Goal: Task Accomplishment & Management: Use online tool/utility

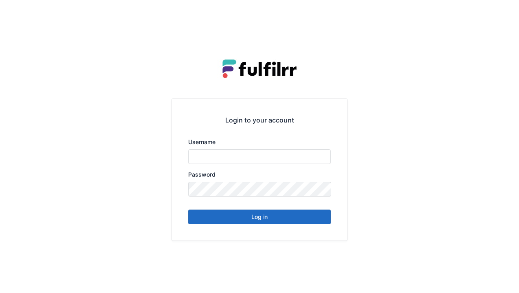
type input "******"
click at [263, 219] on button "Log in" at bounding box center [259, 217] width 142 height 15
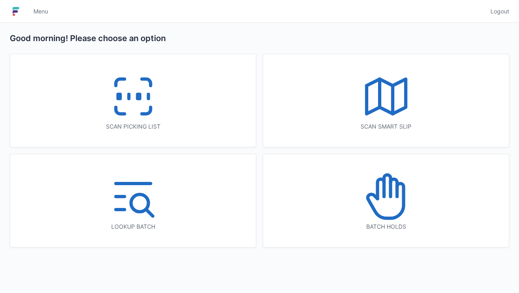
click at [135, 103] on icon at bounding box center [133, 96] width 52 height 52
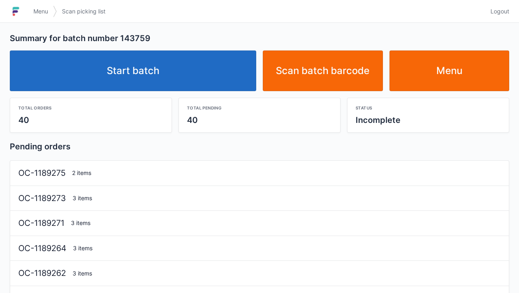
click at [136, 70] on link "Start batch" at bounding box center [133, 70] width 246 height 41
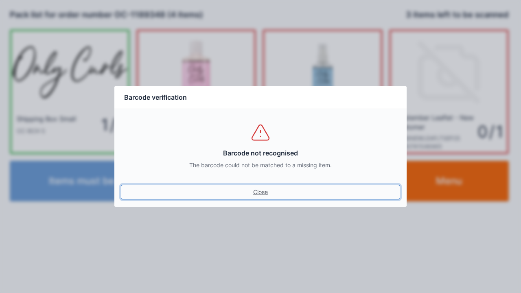
click at [266, 198] on link "Close" at bounding box center [260, 192] width 279 height 15
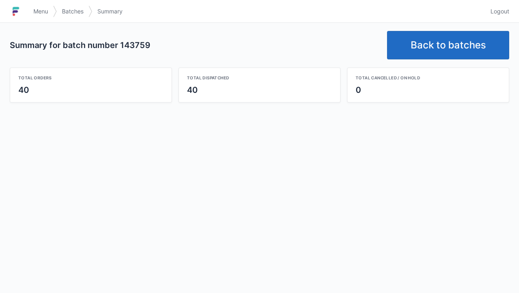
click at [445, 40] on link "Back to batches" at bounding box center [448, 45] width 122 height 28
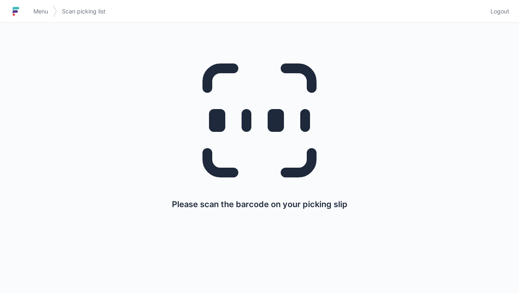
click at [37, 13] on span "Menu" at bounding box center [40, 11] width 15 height 8
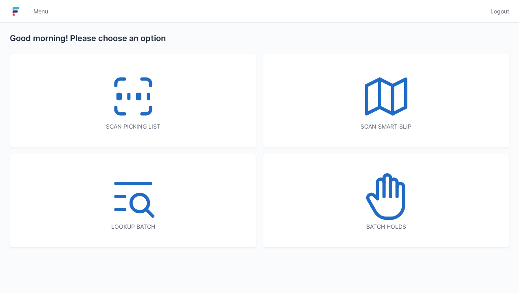
click at [390, 104] on icon at bounding box center [386, 96] width 52 height 52
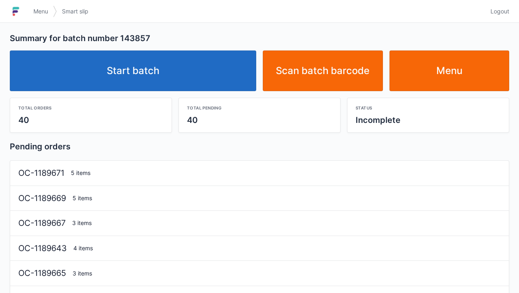
click at [131, 77] on link "Start batch" at bounding box center [133, 70] width 246 height 41
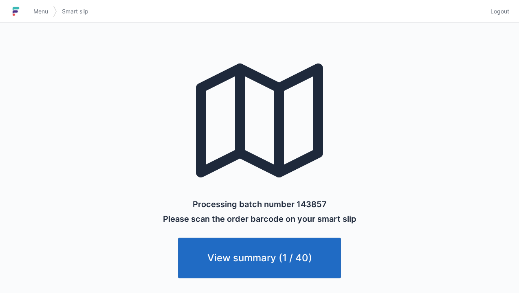
click at [260, 262] on link "View summary (1 / 40)" at bounding box center [259, 258] width 163 height 41
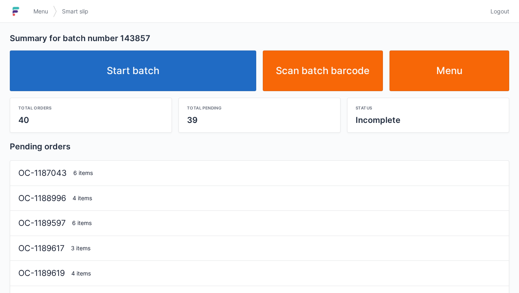
click at [141, 75] on link "Start batch" at bounding box center [133, 70] width 246 height 41
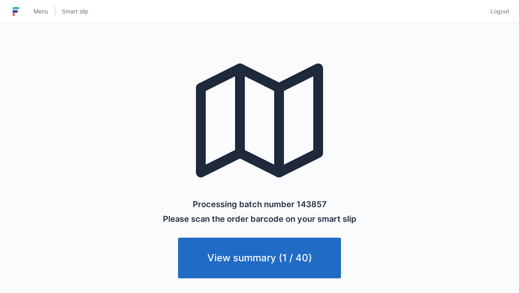
click at [46, 12] on span "Menu" at bounding box center [40, 11] width 15 height 8
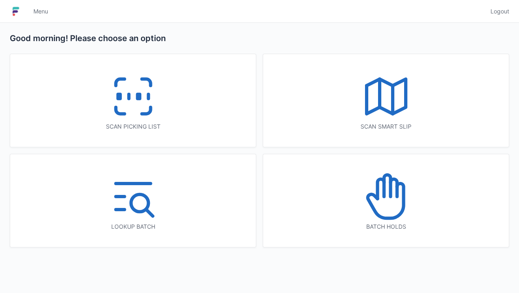
click at [138, 107] on icon at bounding box center [133, 96] width 52 height 52
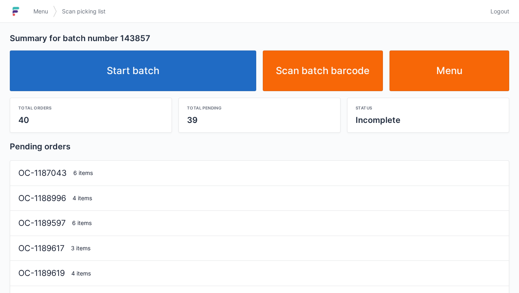
click at [151, 70] on link "Start batch" at bounding box center [133, 70] width 246 height 41
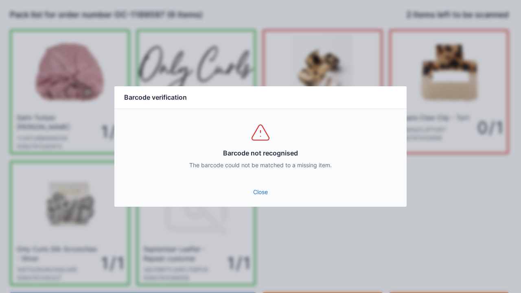
click at [258, 188] on link "Close" at bounding box center [260, 192] width 279 height 15
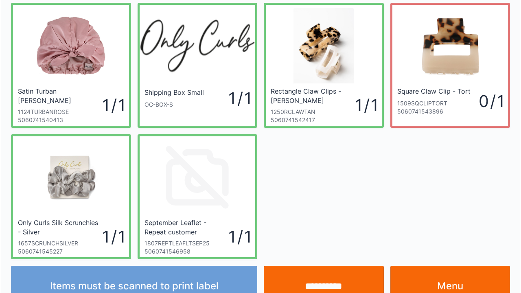
scroll to position [47, 0]
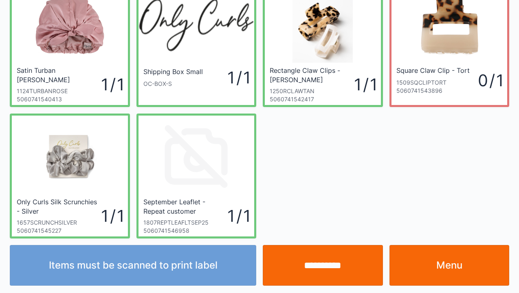
click at [317, 275] on input "**********" at bounding box center [323, 265] width 120 height 41
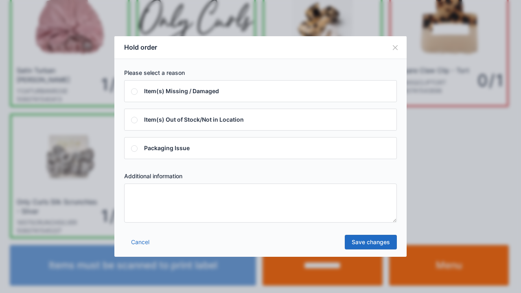
click at [131, 203] on textarea at bounding box center [260, 203] width 273 height 39
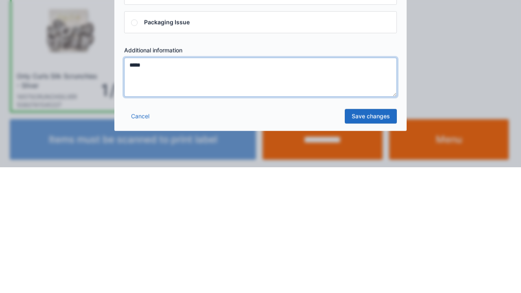
type textarea "*****"
click at [381, 241] on link "Save changes" at bounding box center [371, 242] width 52 height 15
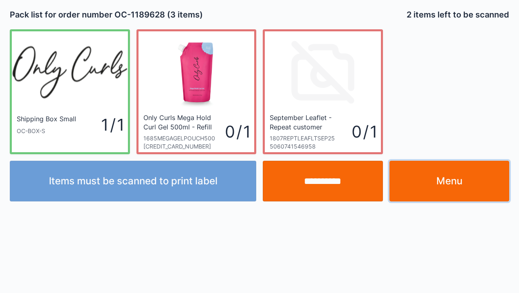
click at [447, 182] on link "Menu" at bounding box center [449, 181] width 120 height 41
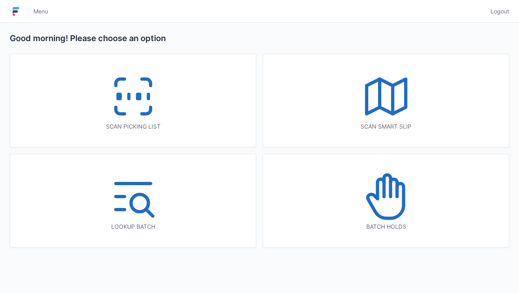
click at [382, 212] on icon at bounding box center [386, 197] width 52 height 52
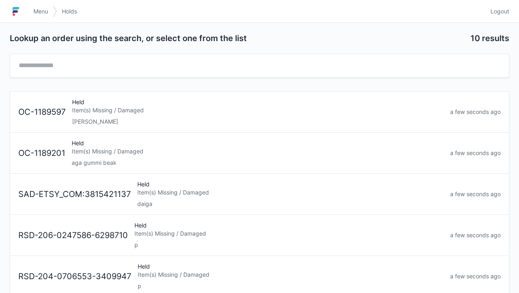
click at [94, 124] on div "Elena" at bounding box center [257, 122] width 371 height 8
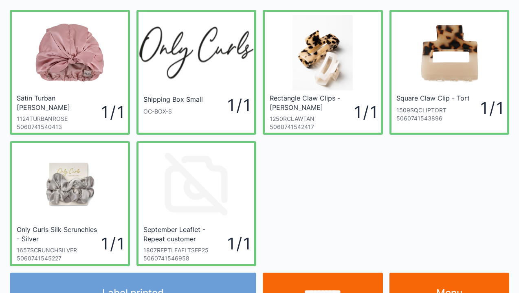
scroll to position [47, 0]
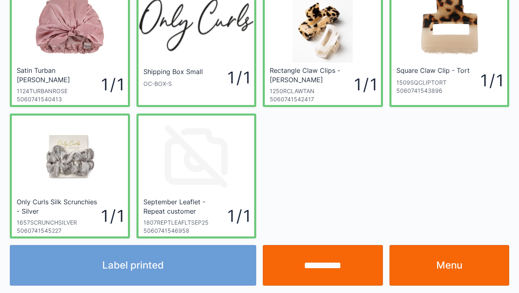
click at [451, 263] on link "Menu" at bounding box center [449, 265] width 120 height 41
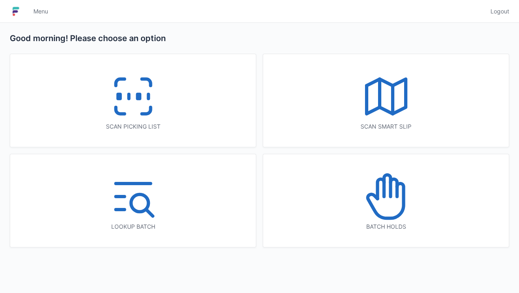
click at [128, 103] on icon at bounding box center [133, 96] width 52 height 52
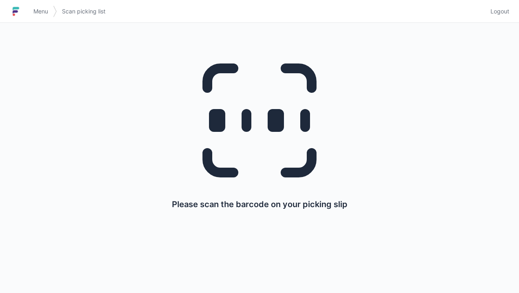
click at [36, 6] on link "Menu" at bounding box center [40, 11] width 24 height 15
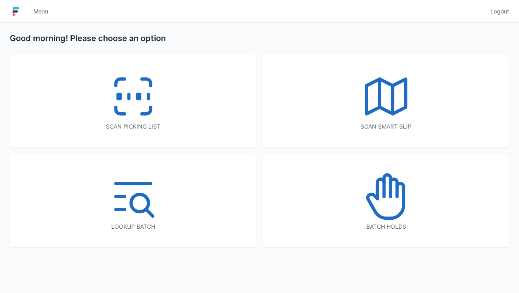
click at [385, 208] on icon at bounding box center [386, 197] width 52 height 52
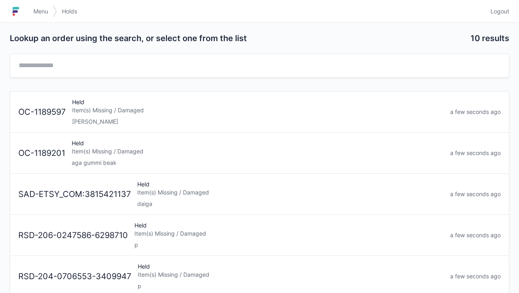
click at [90, 111] on div "Item(s) Missing / Damaged" at bounding box center [257, 110] width 371 height 8
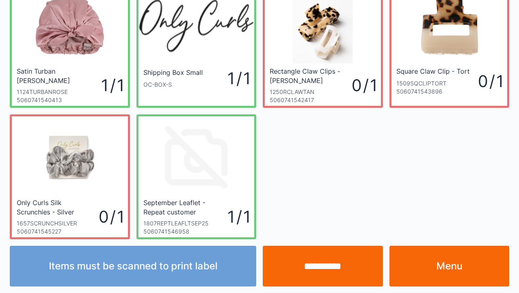
scroll to position [47, 0]
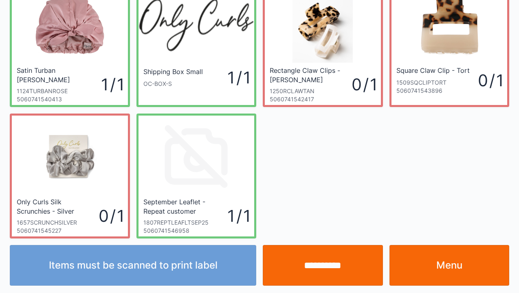
click at [453, 273] on link "Menu" at bounding box center [449, 265] width 120 height 41
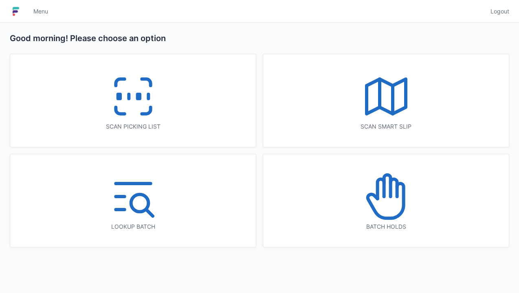
click at [136, 108] on icon at bounding box center [133, 96] width 52 height 52
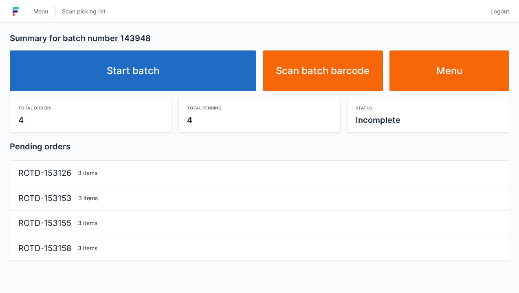
click at [128, 79] on link "Start batch" at bounding box center [133, 70] width 246 height 41
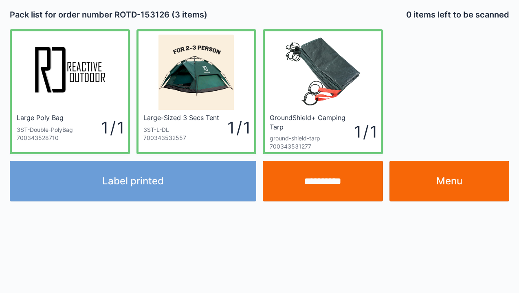
click at [146, 186] on div "Label printed" at bounding box center [133, 181] width 253 height 41
click at [150, 186] on div "Label printed" at bounding box center [133, 181] width 253 height 41
click at [143, 190] on div "Label printed" at bounding box center [133, 181] width 253 height 41
click at [148, 184] on div "Label printed" at bounding box center [133, 181] width 253 height 41
click at [141, 186] on div "Label printed" at bounding box center [133, 181] width 253 height 41
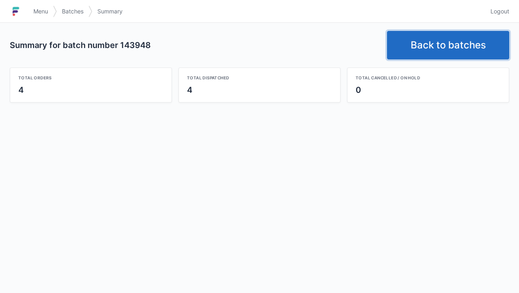
click at [445, 46] on link "Back to batches" at bounding box center [448, 45] width 122 height 28
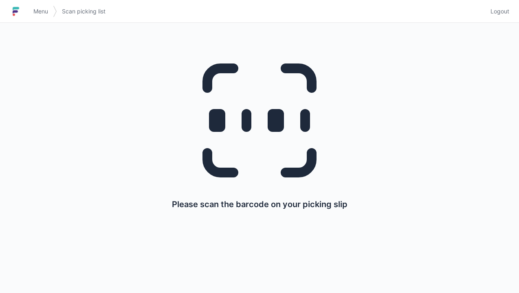
click at [37, 10] on span "Menu" at bounding box center [40, 11] width 15 height 8
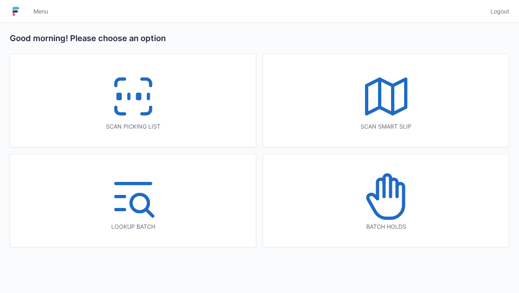
click at [388, 203] on icon at bounding box center [386, 197] width 52 height 52
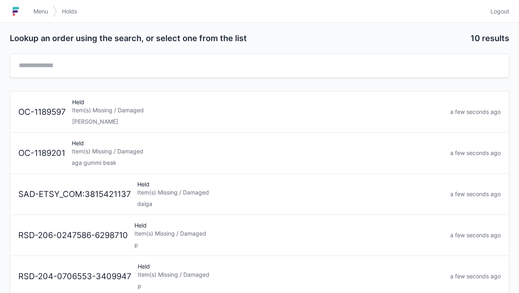
click at [99, 114] on div "Held Item(s) Missing / Damaged Elena" at bounding box center [258, 112] width 378 height 28
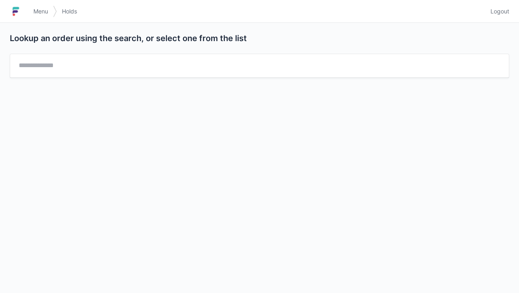
click at [38, 12] on span "Menu" at bounding box center [40, 11] width 15 height 8
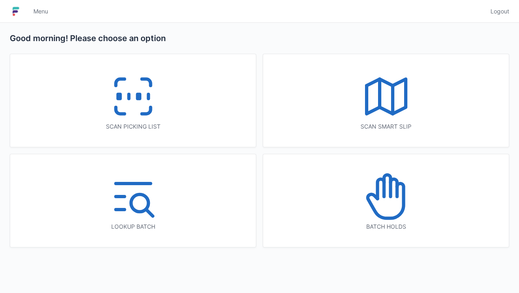
click at [122, 108] on icon at bounding box center [133, 96] width 52 height 52
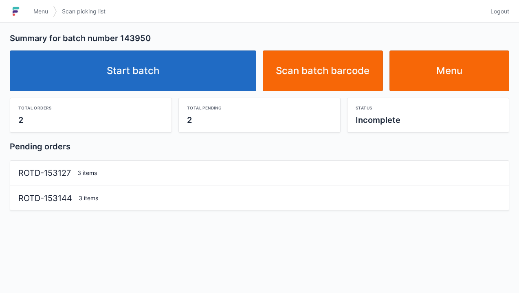
click at [151, 84] on link "Start batch" at bounding box center [133, 70] width 246 height 41
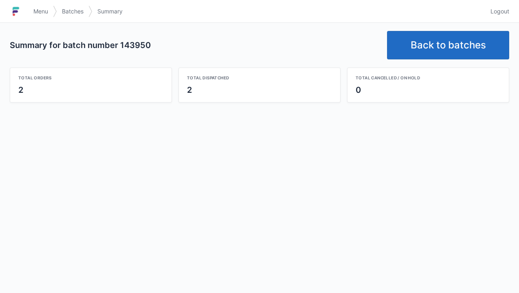
click at [455, 53] on link "Back to batches" at bounding box center [448, 45] width 122 height 28
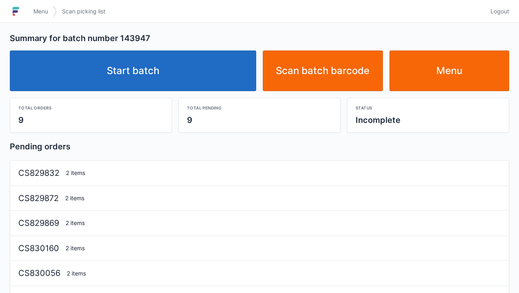
click at [136, 72] on link "Start batch" at bounding box center [133, 70] width 246 height 41
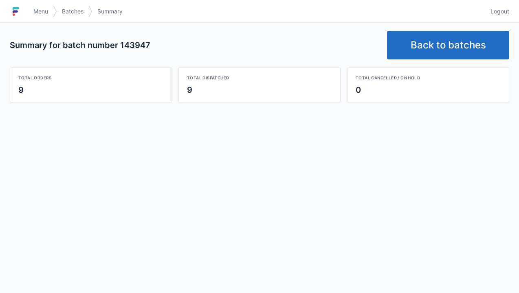
click at [445, 49] on link "Back to batches" at bounding box center [448, 45] width 122 height 28
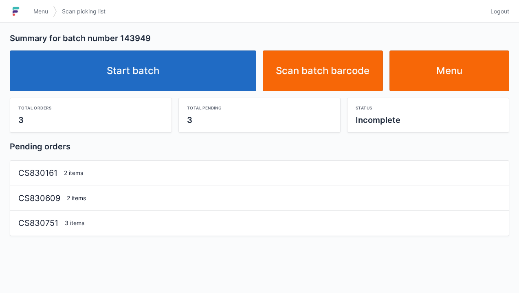
click at [144, 74] on link "Start batch" at bounding box center [133, 70] width 246 height 41
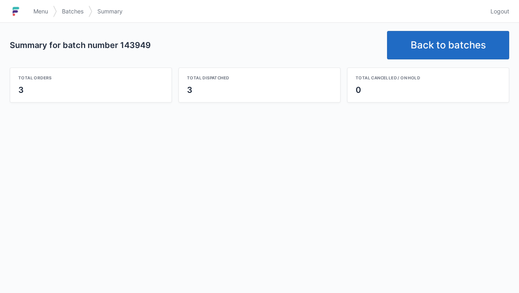
click at [445, 35] on link "Back to batches" at bounding box center [448, 45] width 122 height 28
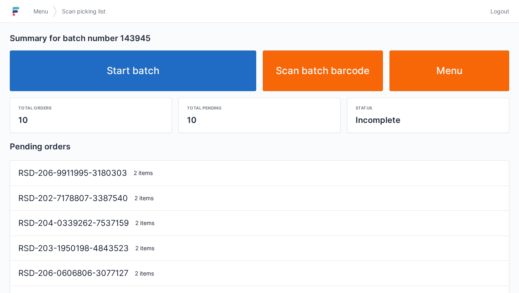
click at [154, 72] on link "Start batch" at bounding box center [133, 70] width 246 height 41
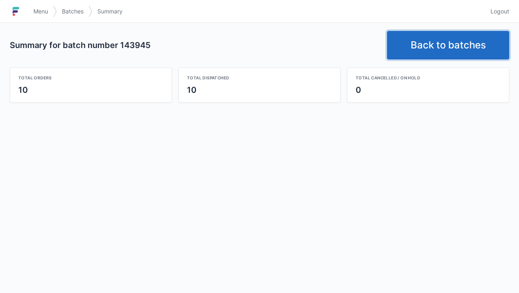
click at [445, 51] on link "Back to batches" at bounding box center [448, 45] width 122 height 28
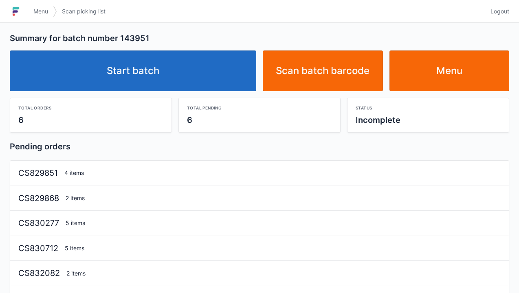
click at [161, 70] on link "Start batch" at bounding box center [133, 70] width 246 height 41
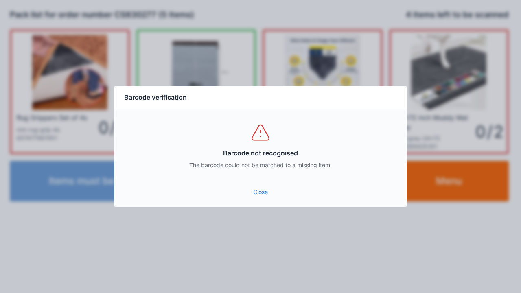
click at [263, 189] on link "Close" at bounding box center [260, 192] width 279 height 15
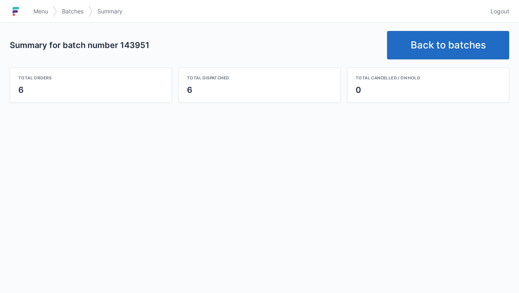
click at [439, 53] on link "Back to batches" at bounding box center [448, 45] width 122 height 28
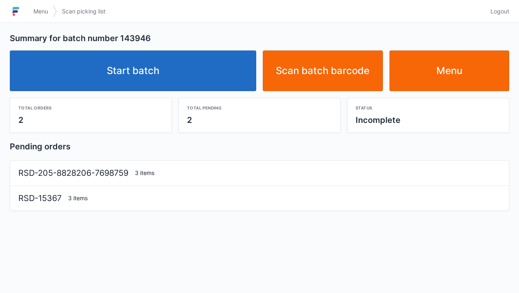
click at [173, 82] on link "Start batch" at bounding box center [133, 70] width 246 height 41
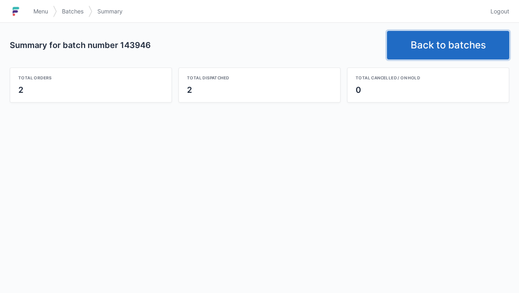
click at [452, 44] on link "Back to batches" at bounding box center [448, 45] width 122 height 28
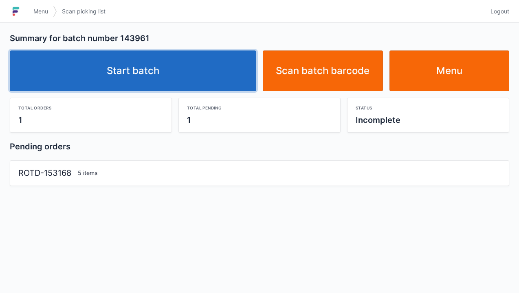
click at [146, 76] on link "Start batch" at bounding box center [133, 70] width 246 height 41
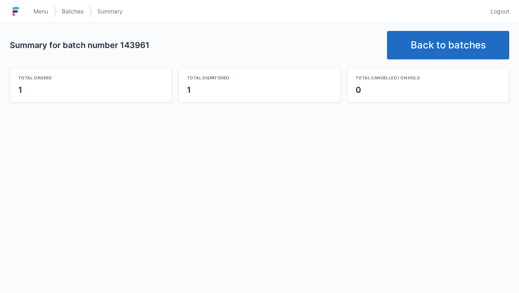
click at [441, 39] on link "Back to batches" at bounding box center [448, 45] width 122 height 28
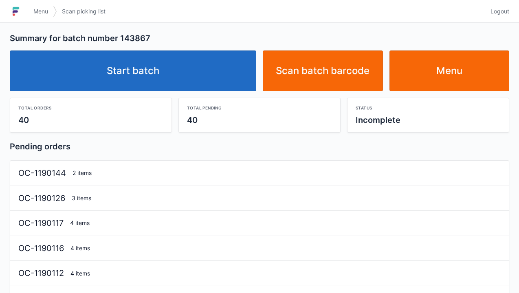
click at [116, 77] on link "Start batch" at bounding box center [133, 70] width 246 height 41
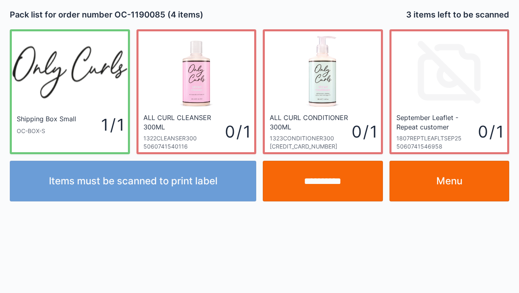
click at [457, 193] on link "Menu" at bounding box center [449, 181] width 120 height 41
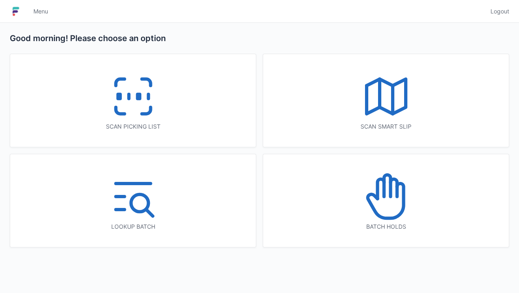
click at [111, 107] on icon at bounding box center [133, 96] width 52 height 52
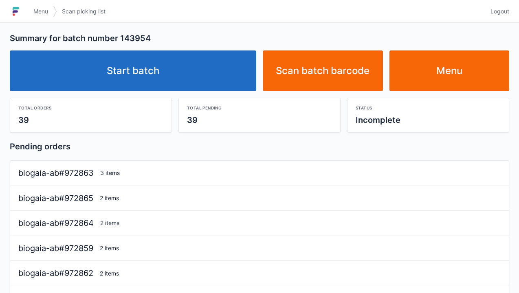
click at [138, 77] on link "Start batch" at bounding box center [133, 70] width 246 height 41
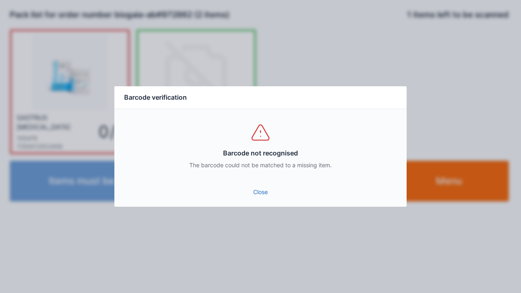
click at [265, 191] on link "Close" at bounding box center [260, 192] width 279 height 15
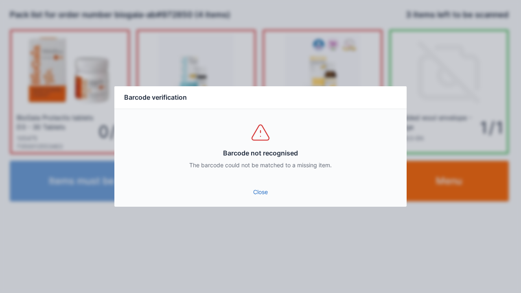
click at [263, 198] on link "Close" at bounding box center [260, 192] width 279 height 15
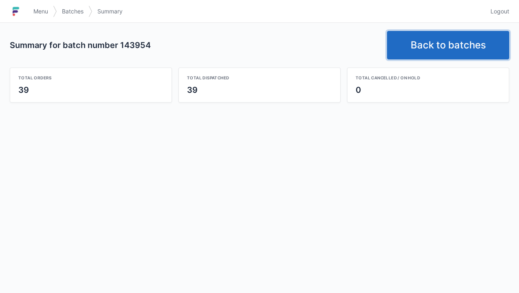
click at [453, 40] on link "Back to batches" at bounding box center [448, 45] width 122 height 28
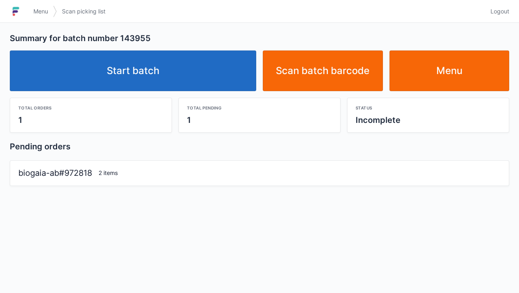
click at [153, 74] on link "Start batch" at bounding box center [133, 70] width 246 height 41
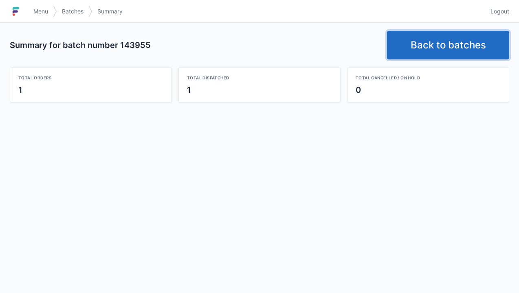
click at [440, 44] on link "Back to batches" at bounding box center [448, 45] width 122 height 28
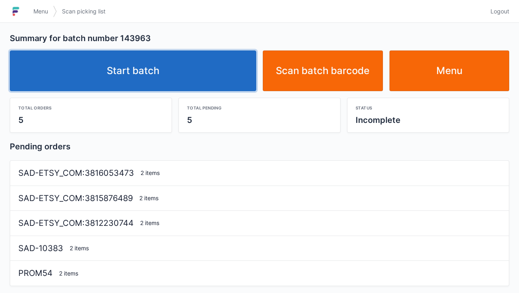
click at [139, 77] on link "Start batch" at bounding box center [133, 70] width 246 height 41
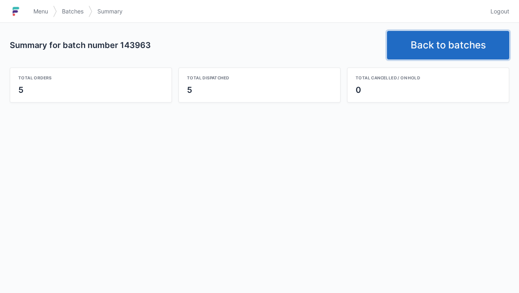
click at [443, 43] on link "Back to batches" at bounding box center [448, 45] width 122 height 28
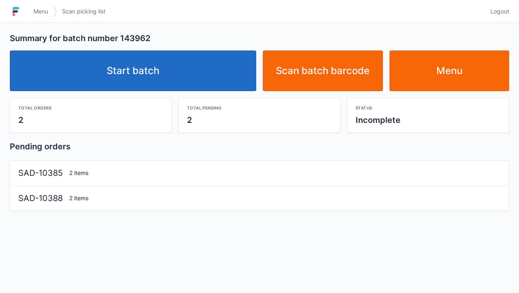
click at [145, 72] on link "Start batch" at bounding box center [133, 70] width 246 height 41
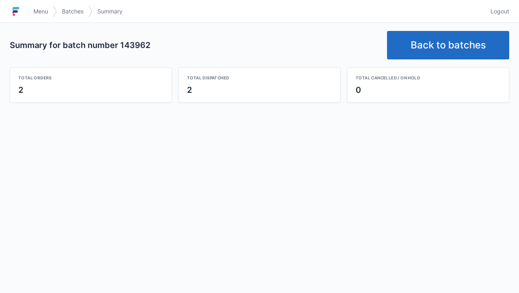
click at [445, 43] on link "Back to batches" at bounding box center [448, 45] width 122 height 28
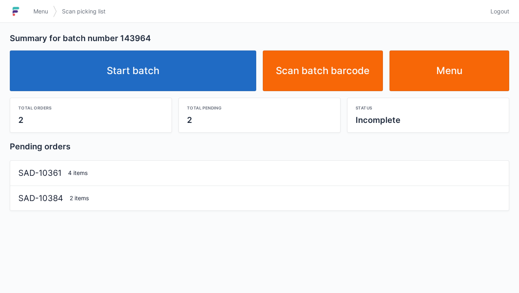
click at [148, 70] on link "Start batch" at bounding box center [133, 70] width 246 height 41
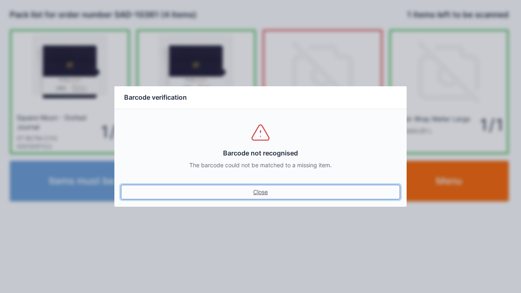
click at [253, 198] on link "Close" at bounding box center [260, 192] width 279 height 15
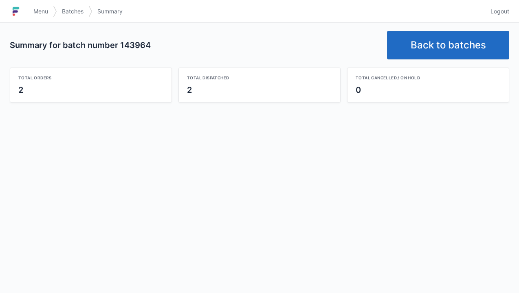
click at [441, 41] on link "Back to batches" at bounding box center [448, 45] width 122 height 28
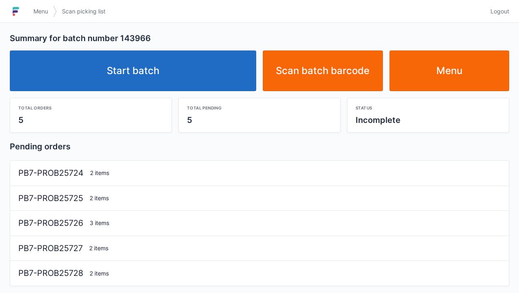
click at [144, 72] on link "Start batch" at bounding box center [133, 70] width 246 height 41
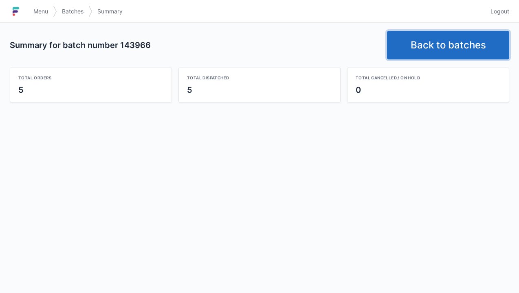
click at [448, 41] on link "Back to batches" at bounding box center [448, 45] width 122 height 28
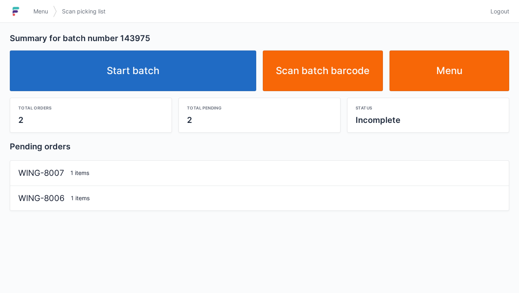
click at [147, 69] on link "Start batch" at bounding box center [133, 70] width 246 height 41
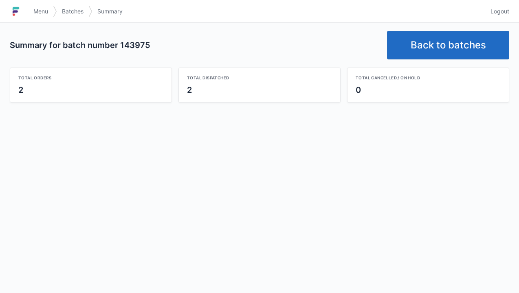
click at [441, 45] on link "Back to batches" at bounding box center [448, 45] width 122 height 28
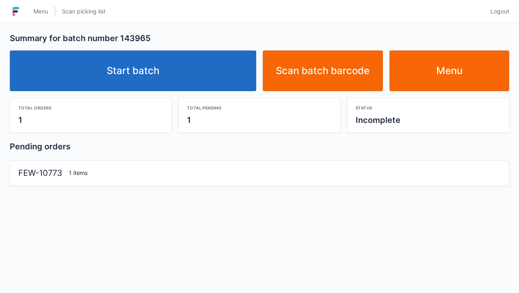
click at [127, 87] on link "Start batch" at bounding box center [133, 70] width 246 height 41
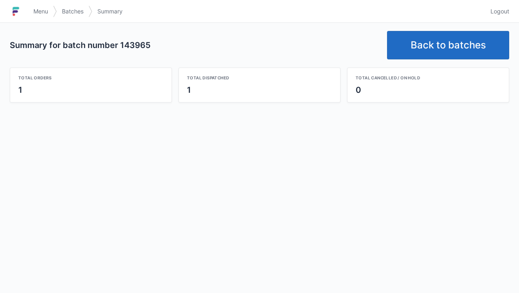
click at [445, 44] on link "Back to batches" at bounding box center [448, 45] width 122 height 28
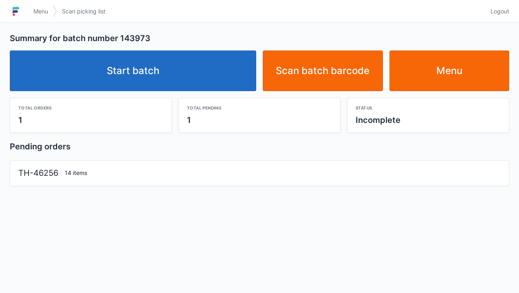
click at [157, 69] on link "Start batch" at bounding box center [133, 70] width 246 height 41
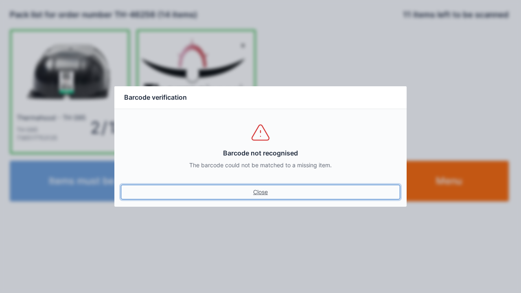
click at [258, 191] on link "Close" at bounding box center [260, 192] width 279 height 15
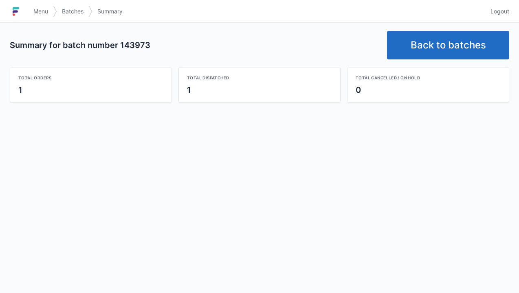
click at [439, 40] on link "Back to batches" at bounding box center [448, 45] width 122 height 28
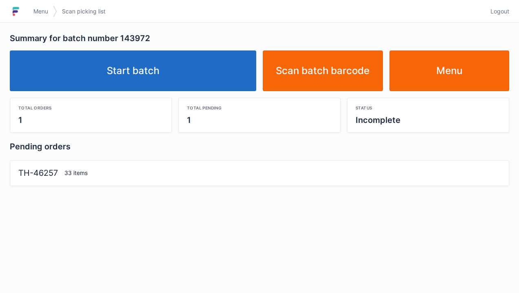
click at [156, 76] on link "Start batch" at bounding box center [133, 70] width 246 height 41
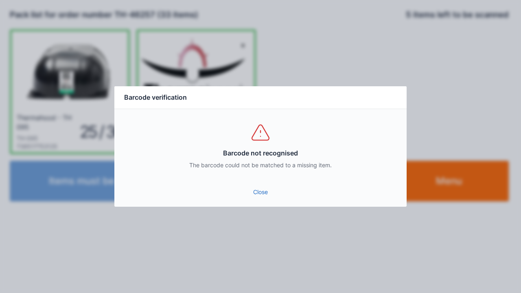
click at [262, 194] on link "Close" at bounding box center [260, 192] width 279 height 15
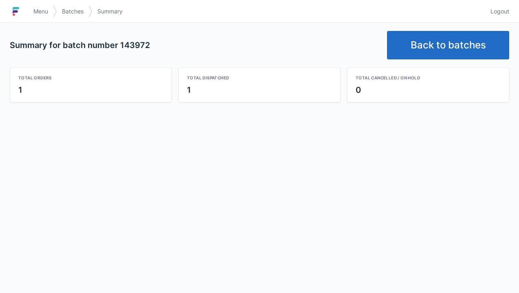
click at [436, 39] on link "Back to batches" at bounding box center [448, 45] width 122 height 28
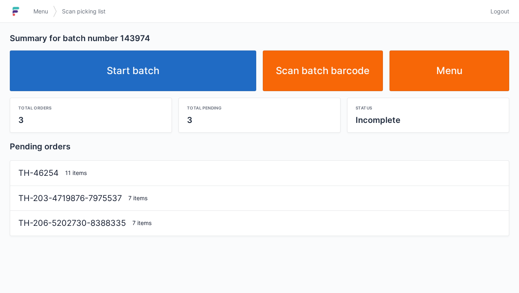
click at [147, 72] on link "Start batch" at bounding box center [133, 70] width 246 height 41
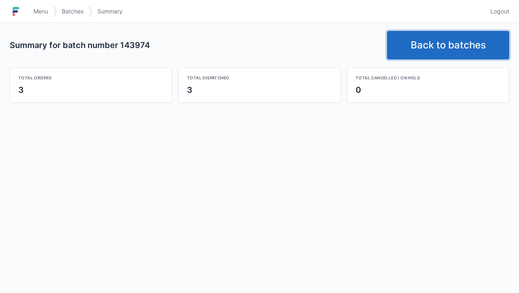
click at [429, 45] on link "Back to batches" at bounding box center [448, 45] width 122 height 28
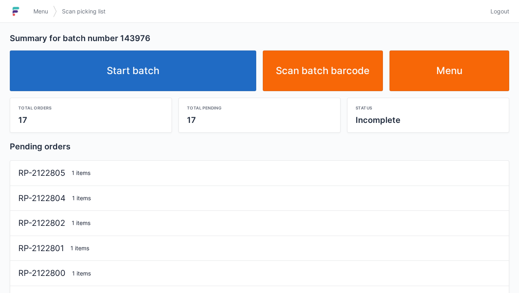
click at [117, 69] on link "Start batch" at bounding box center [133, 70] width 246 height 41
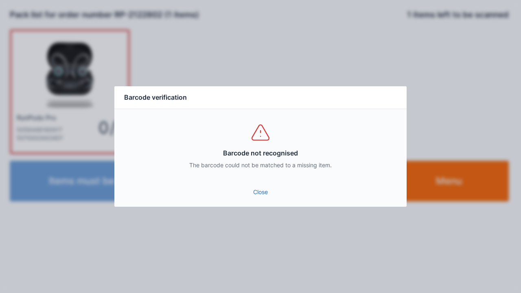
click at [261, 190] on link "Close" at bounding box center [260, 192] width 279 height 15
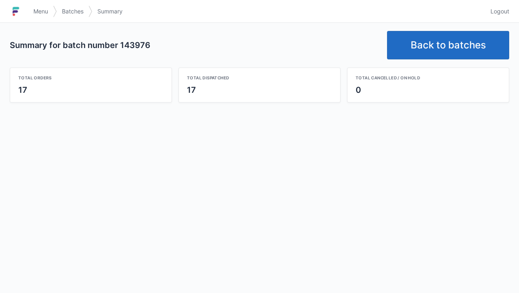
click at [436, 42] on link "Back to batches" at bounding box center [448, 45] width 122 height 28
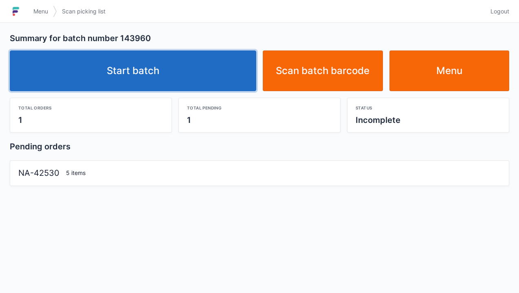
click at [135, 73] on link "Start batch" at bounding box center [133, 70] width 246 height 41
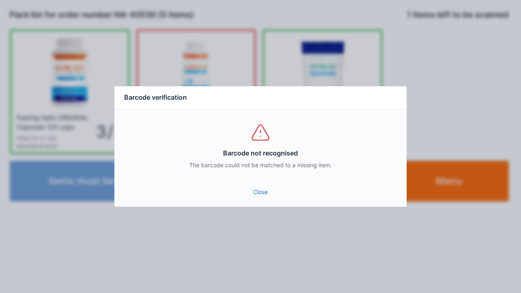
click at [272, 199] on link "Close" at bounding box center [260, 192] width 279 height 15
click at [260, 189] on link "Close" at bounding box center [260, 192] width 279 height 15
click at [260, 193] on link "Close" at bounding box center [260, 192] width 279 height 15
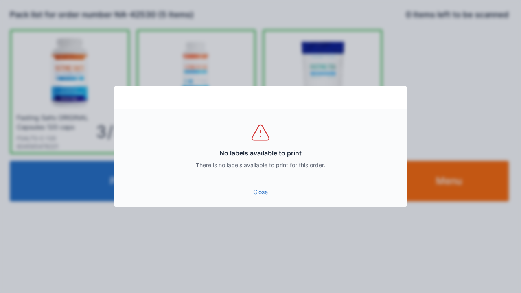
click at [258, 191] on link "Close" at bounding box center [260, 192] width 279 height 15
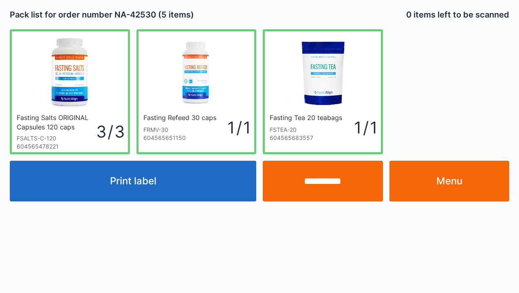
click at [143, 181] on button "Print label" at bounding box center [133, 181] width 246 height 41
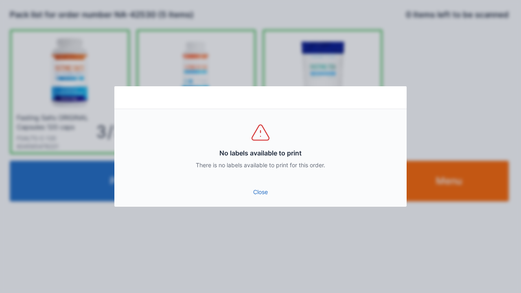
click at [255, 198] on link "Close" at bounding box center [260, 192] width 279 height 15
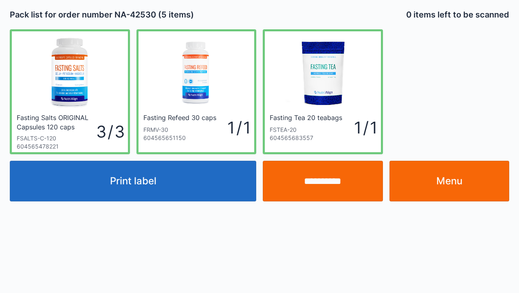
click at [455, 174] on link "Menu" at bounding box center [449, 181] width 120 height 41
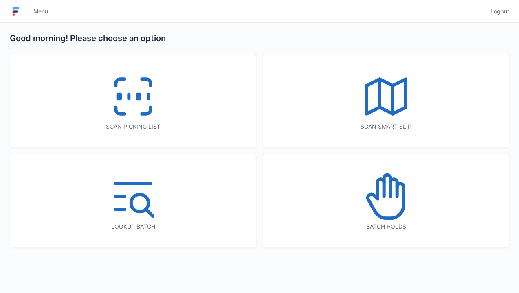
click at [130, 110] on icon at bounding box center [133, 96] width 52 height 52
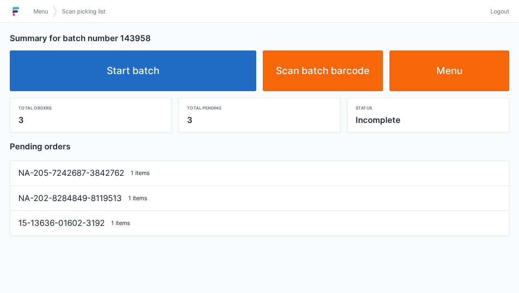
click at [154, 79] on link "Start batch" at bounding box center [133, 70] width 246 height 41
